Goal: Task Accomplishment & Management: Complete application form

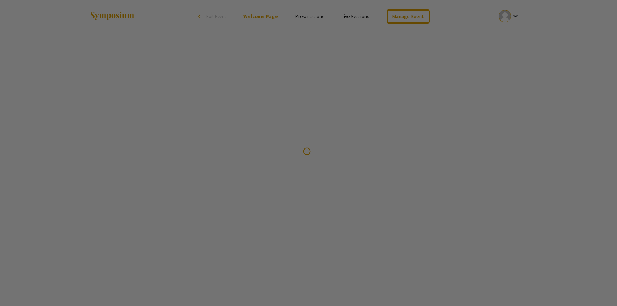
click at [415, 20] on div at bounding box center [308, 153] width 617 height 306
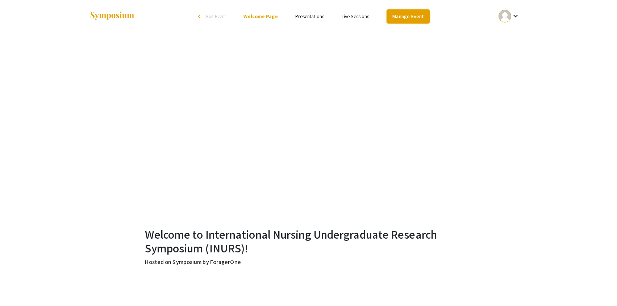
click at [412, 14] on link "Manage Event" at bounding box center [408, 16] width 43 height 14
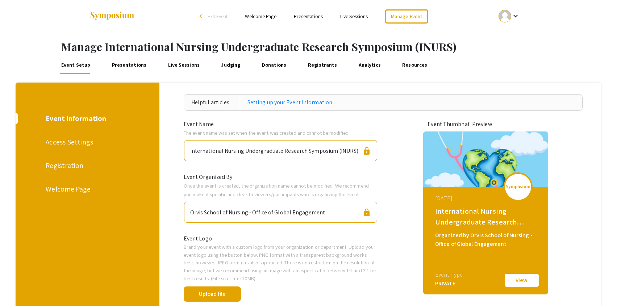
click at [356, 15] on link "Live Sessions" at bounding box center [354, 16] width 28 height 7
click at [412, 14] on link "Manage Event" at bounding box center [406, 16] width 43 height 14
click at [503, 18] on div at bounding box center [505, 16] width 13 height 13
click at [511, 40] on button "My Account" at bounding box center [513, 35] width 45 height 17
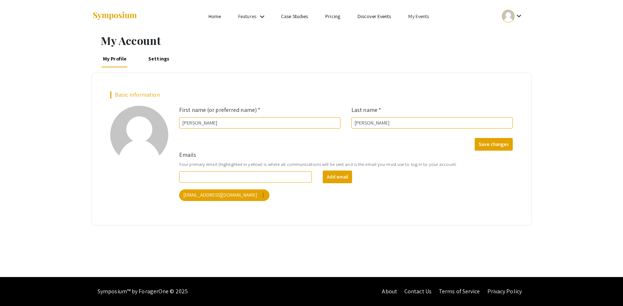
click at [425, 18] on link "My Events" at bounding box center [418, 16] width 21 height 7
click at [425, 30] on button "Events I've organized" at bounding box center [431, 32] width 62 height 17
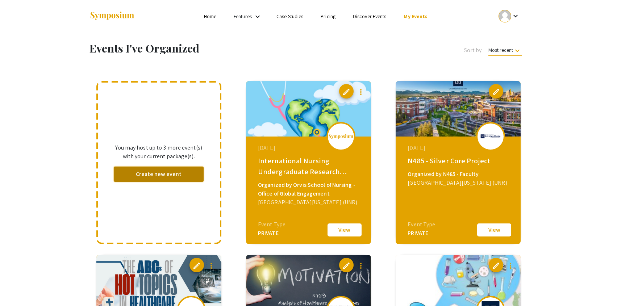
click at [162, 174] on button "Create new event" at bounding box center [159, 174] width 90 height 15
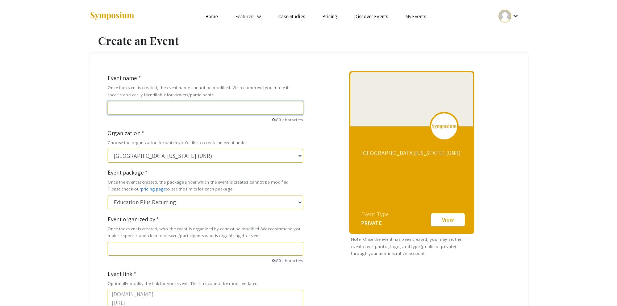
click at [146, 103] on input "Event name *" at bounding box center [206, 108] width 196 height 14
type input "N"
type input "n"
type input "Ne"
type input "ne"
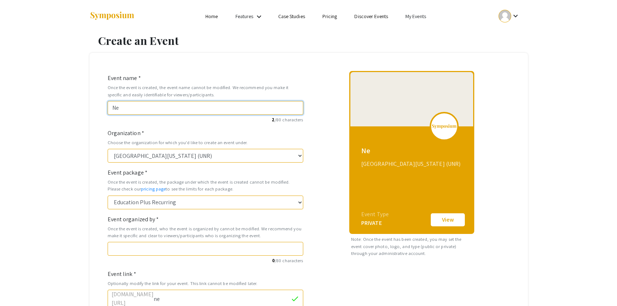
type input "Nev"
type input "nev"
type input "[PERSON_NAME]"
type input "Nevad"
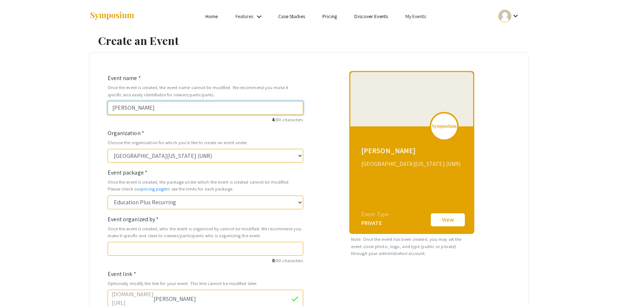
type input "nevad"
type input "[US_STATE]"
type input "[US_STATE] N"
type input "[US_STATE]-n"
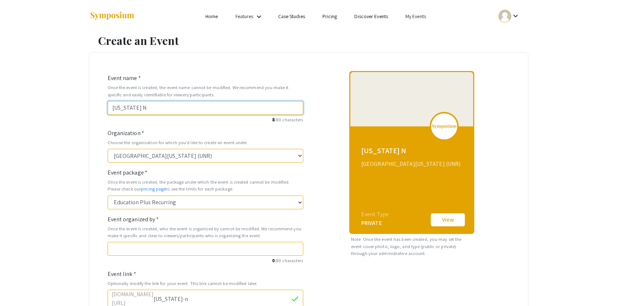
type input "[US_STATE] Nu"
type input "[US_STATE]-nu"
type input "[US_STATE] Nur"
type input "[US_STATE]-nur"
type input "[US_STATE] Nurs"
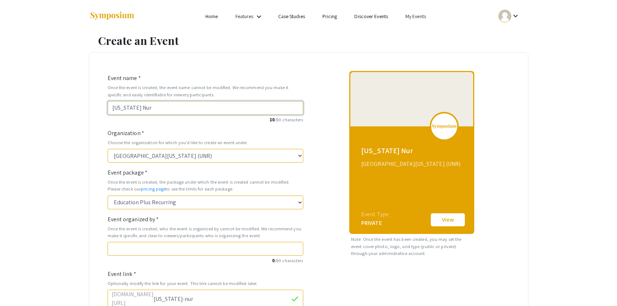
type input "[US_STATE]-nurs"
type input "[US_STATE] Nursi"
type input "[US_STATE]-nursi"
type input "[US_STATE] Nursin"
type input "[US_STATE]-nursin"
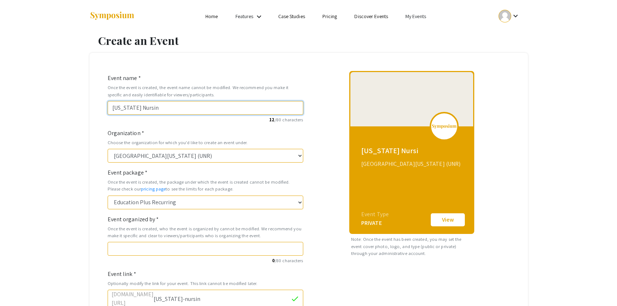
type input "[US_STATE] Nursing"
type input "[US_STATE]-nursing"
type input "[US_STATE] Nursing S"
type input "[US_STATE]-nursing-s"
type input "[US_STATE] Nursing Su"
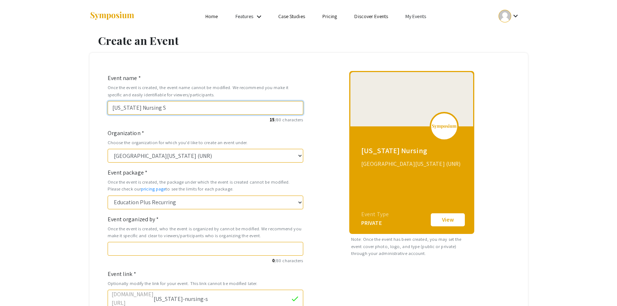
type input "[US_STATE]-nursing-su"
type input "[US_STATE] Nursing Sum"
type input "[US_STATE]-nursing-sum"
type input "[US_STATE] Nursing Sumi"
type input "[US_STATE]-nursing-sumi"
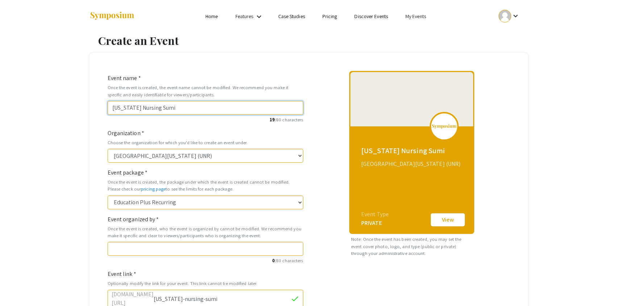
type input "[US_STATE] Nursing Sum"
type input "[US_STATE]-nursing-sum"
type input "[US_STATE] Nursing Summ"
type input "[US_STATE]-nursing-summ"
type input "[US_STATE] Nursing Summi"
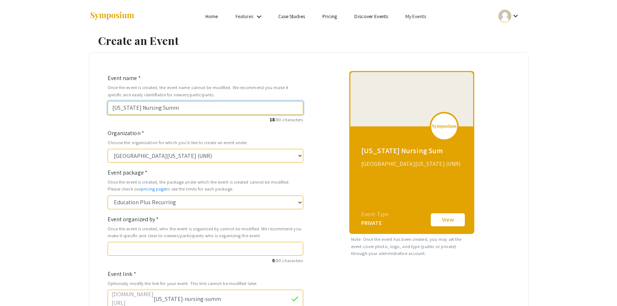
type input "[US_STATE]-nursing-summi"
type input "[US_STATE] Nursing Summit"
type input "[US_STATE]-nursing-summit"
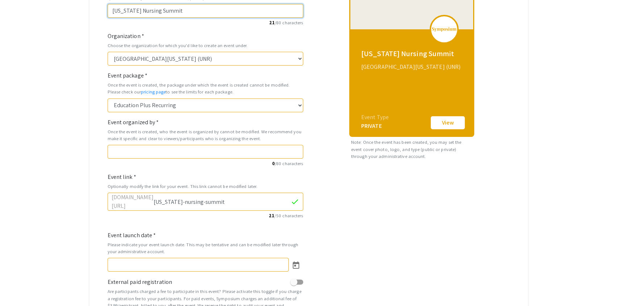
scroll to position [109, 0]
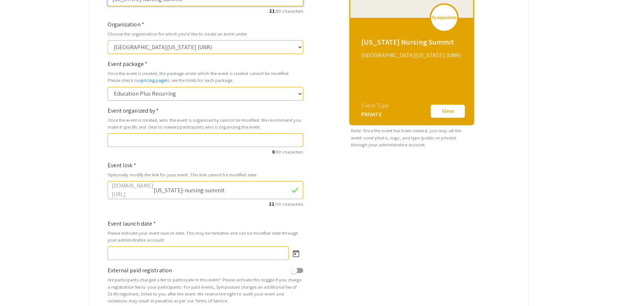
type input "[US_STATE] Nursing Summit"
click at [233, 143] on input "Event organized by *" at bounding box center [206, 140] width 196 height 14
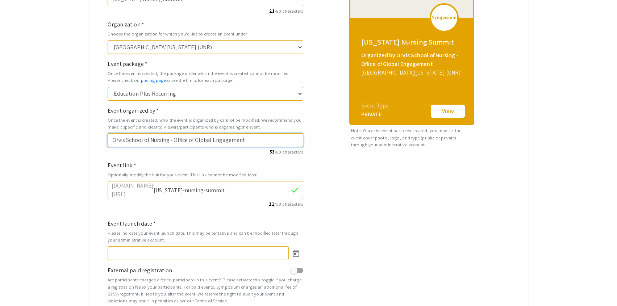
drag, startPoint x: 243, startPoint y: 141, endPoint x: 170, endPoint y: 142, distance: 72.5
click at [170, 142] on input "Orvis School of Nursing - Office of Global Engagement" at bounding box center [206, 140] width 196 height 14
type input "Orvis School of Nursing"
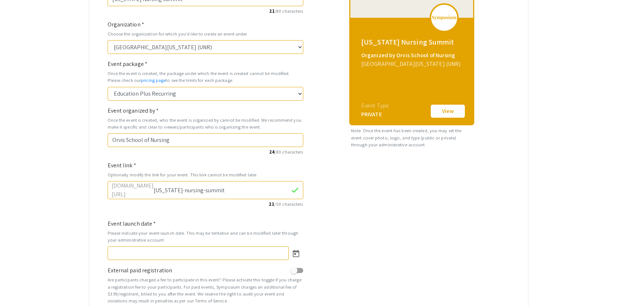
click at [464, 214] on div "[US_STATE] Nursing Summit Organized by Orvis School of Nursing [GEOGRAPHIC_DATA…" at bounding box center [412, 139] width 207 height 354
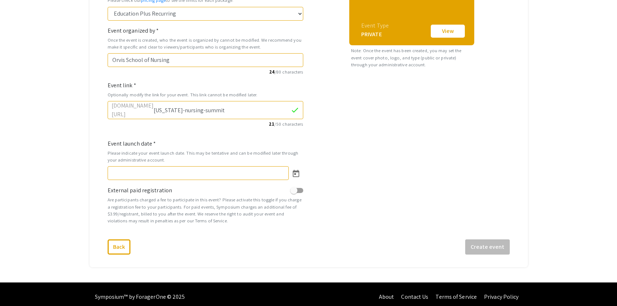
scroll to position [191, 0]
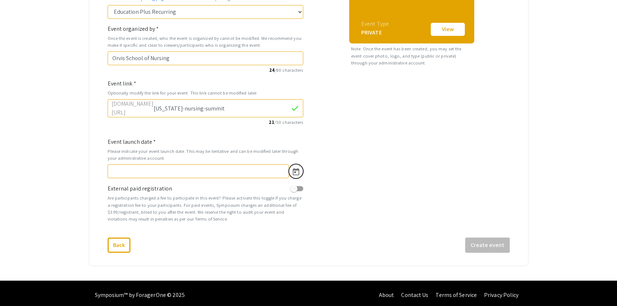
click at [296, 169] on icon "Open calendar" at bounding box center [296, 172] width 9 height 9
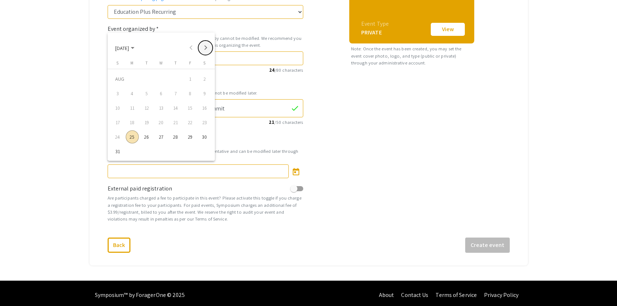
click at [204, 51] on button "Next month" at bounding box center [205, 48] width 15 height 15
click at [201, 78] on div "1" at bounding box center [204, 79] width 13 height 13
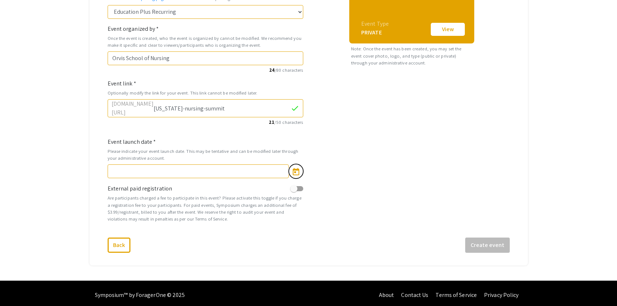
type input "[DATE]"
click at [484, 244] on button "Create event" at bounding box center [488, 245] width 45 height 15
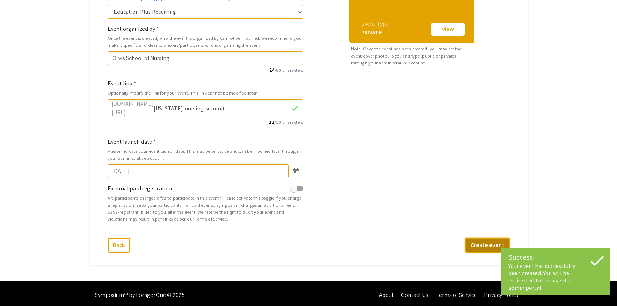
select select "462"
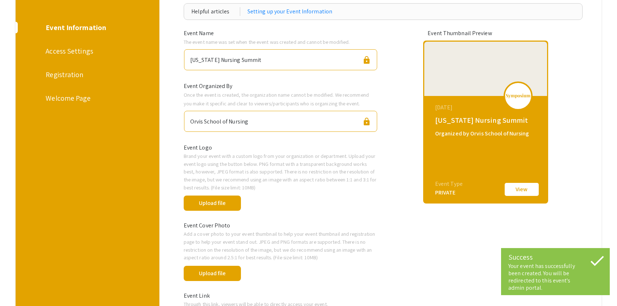
scroll to position [109, 0]
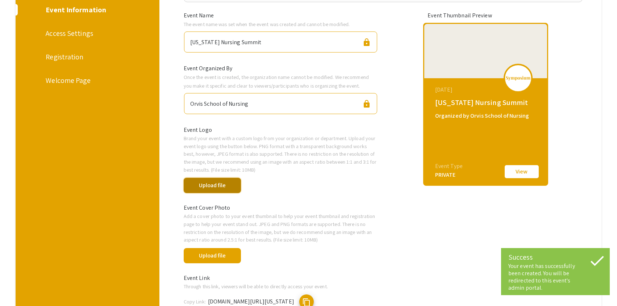
click at [222, 189] on button "Upload file" at bounding box center [213, 185] width 58 height 15
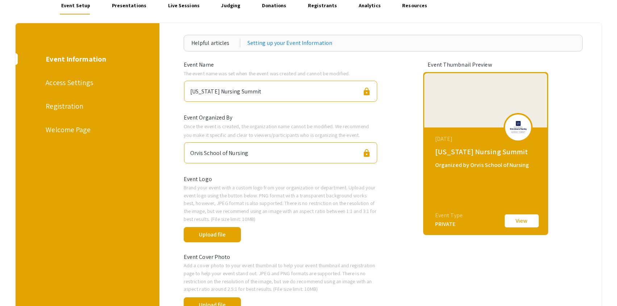
scroll to position [45, 0]
